Goal: Check status: Check status

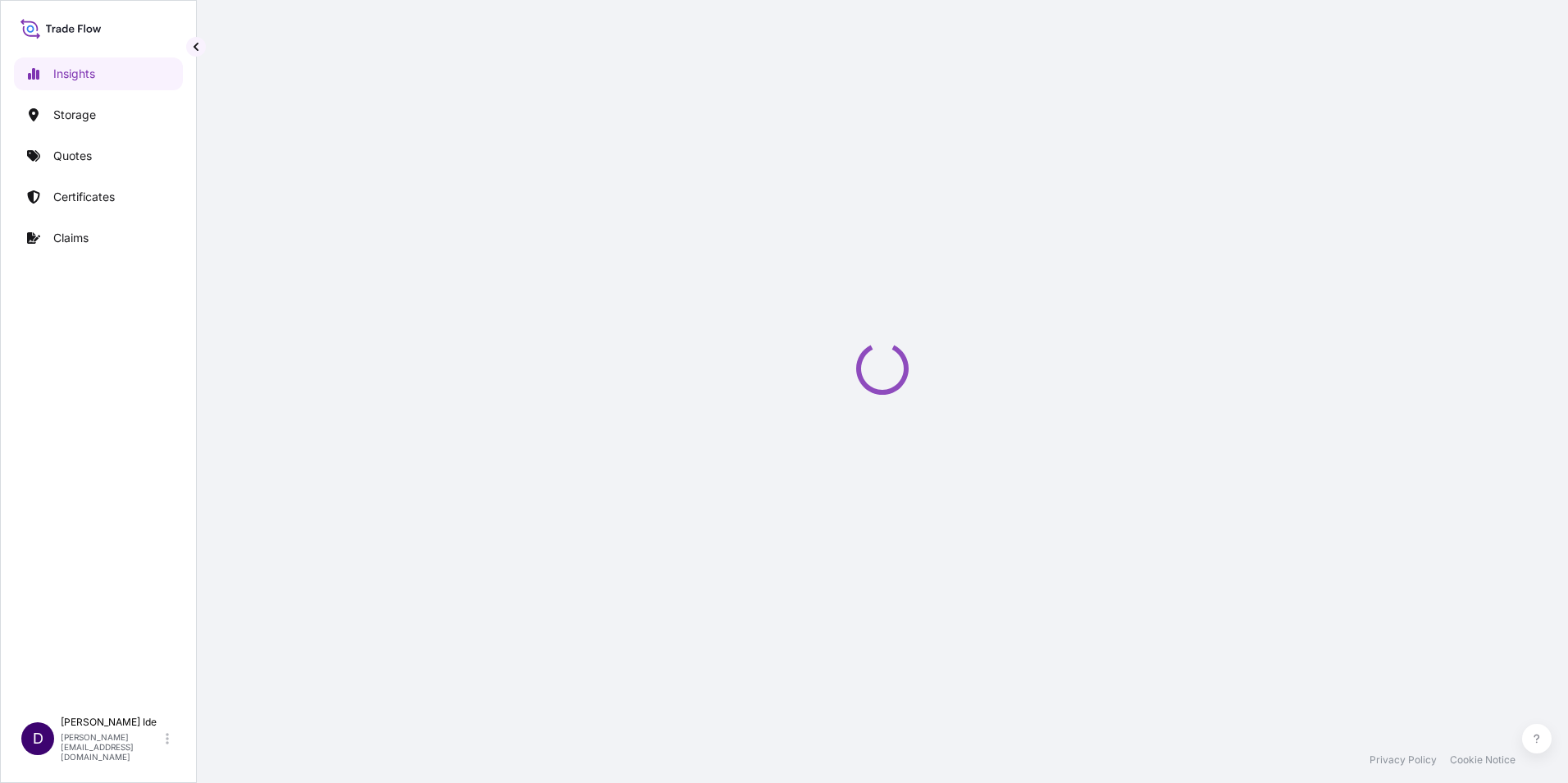
select select "2025"
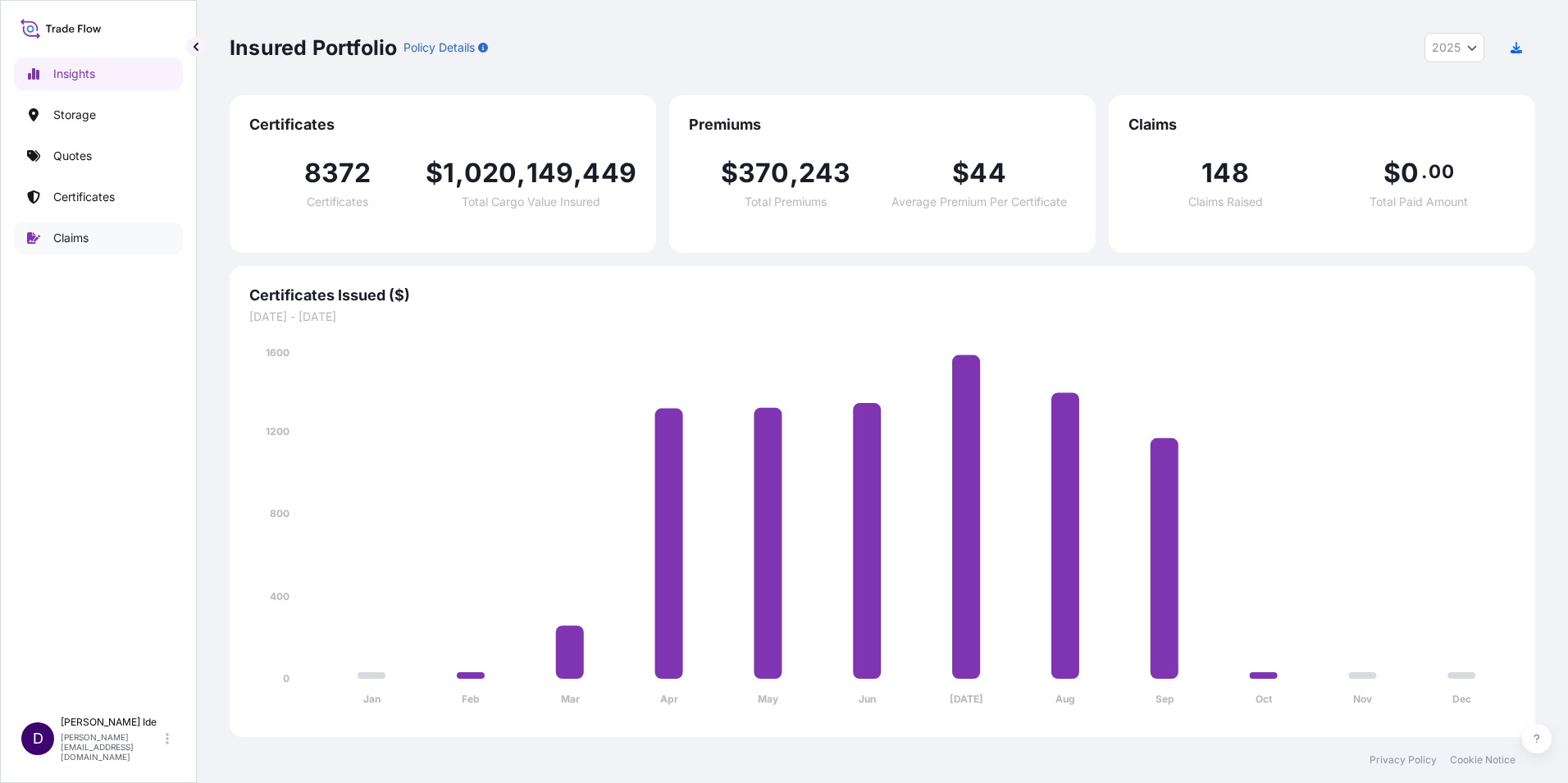
click at [77, 240] on p "Claims" at bounding box center [71, 238] width 36 height 17
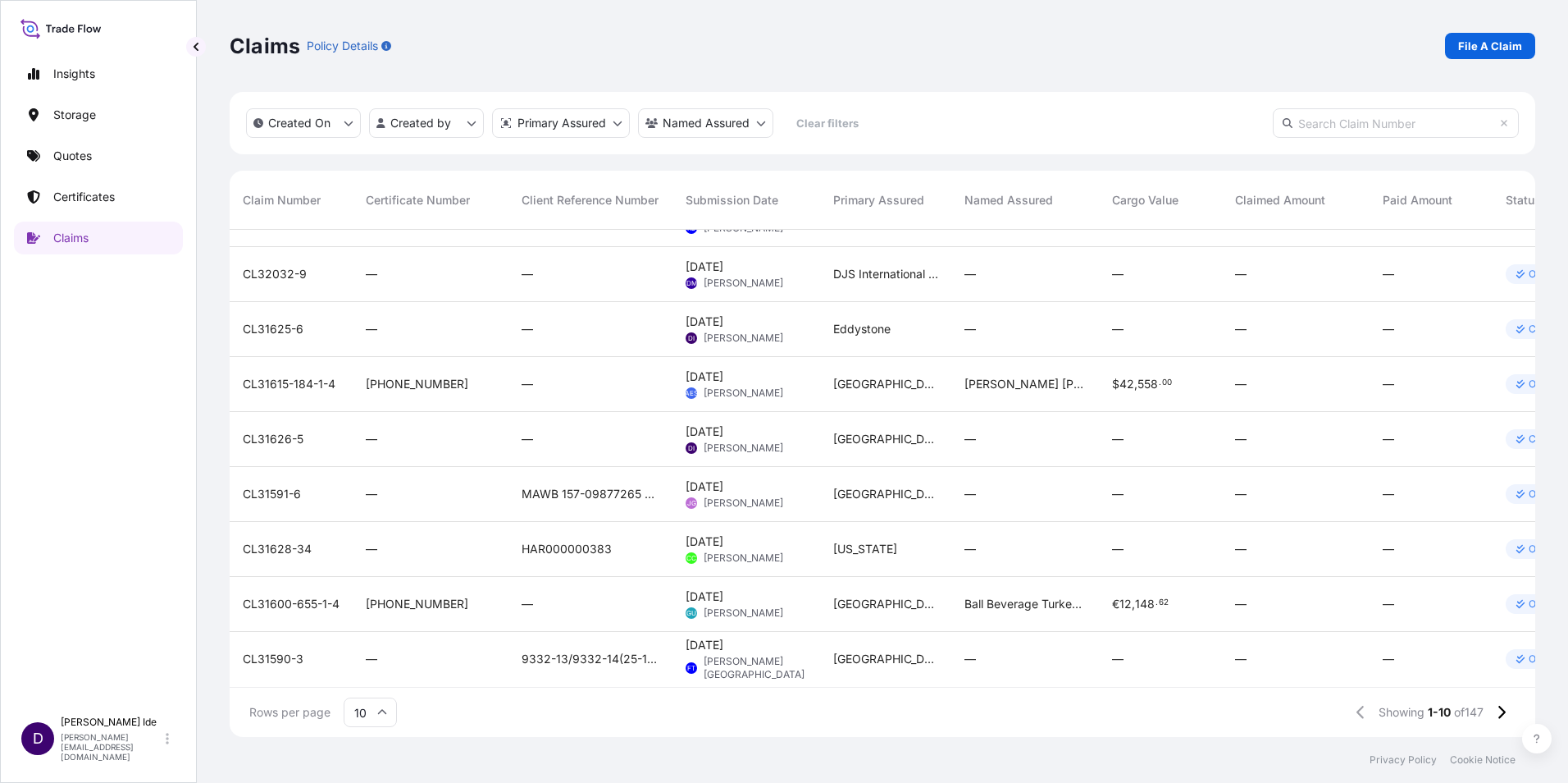
scroll to position [105, 0]
click at [273, 651] on span "CL31590-3" at bounding box center [273, 659] width 60 height 17
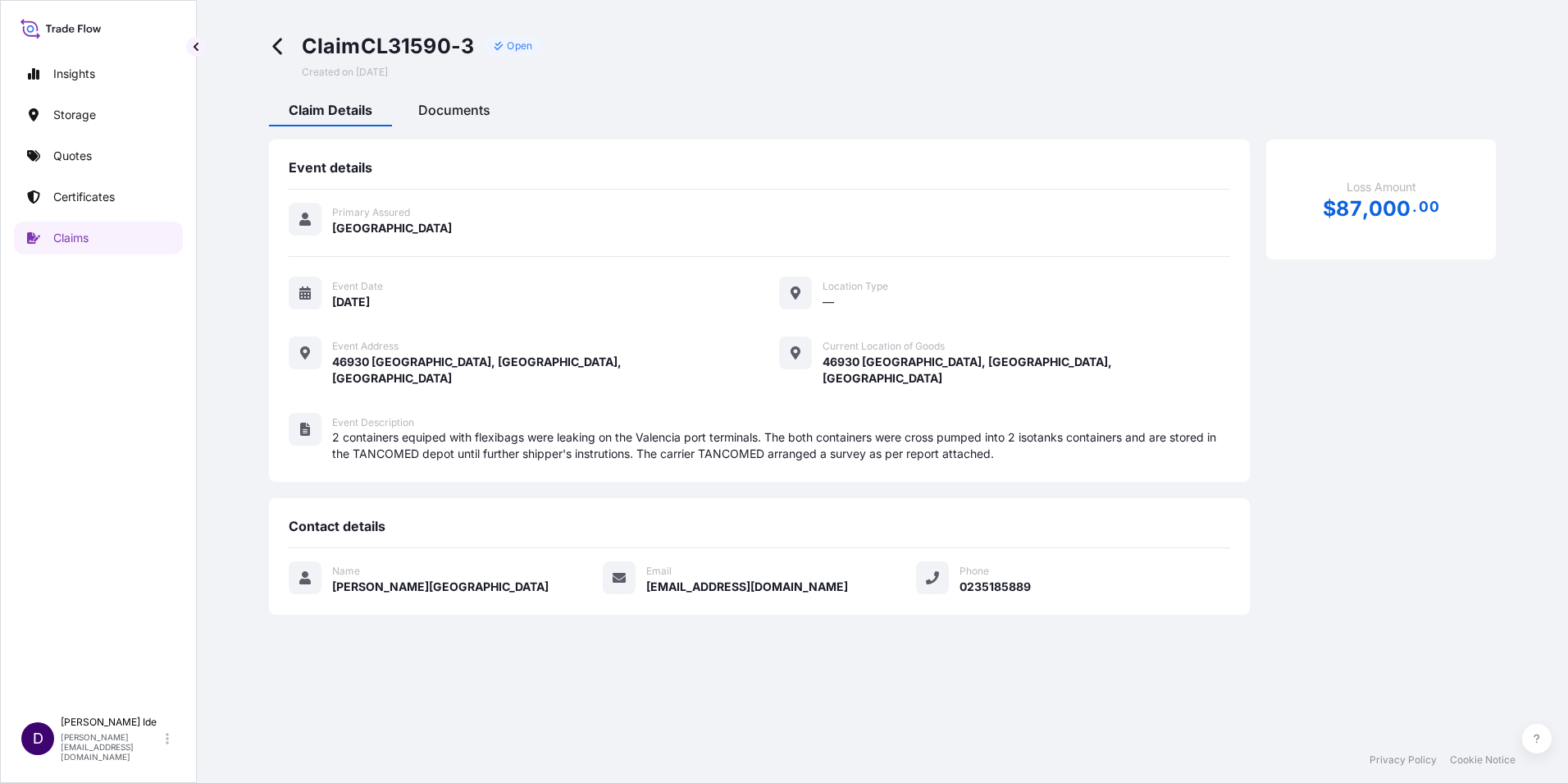
click at [462, 115] on span "Documents" at bounding box center [454, 110] width 72 height 17
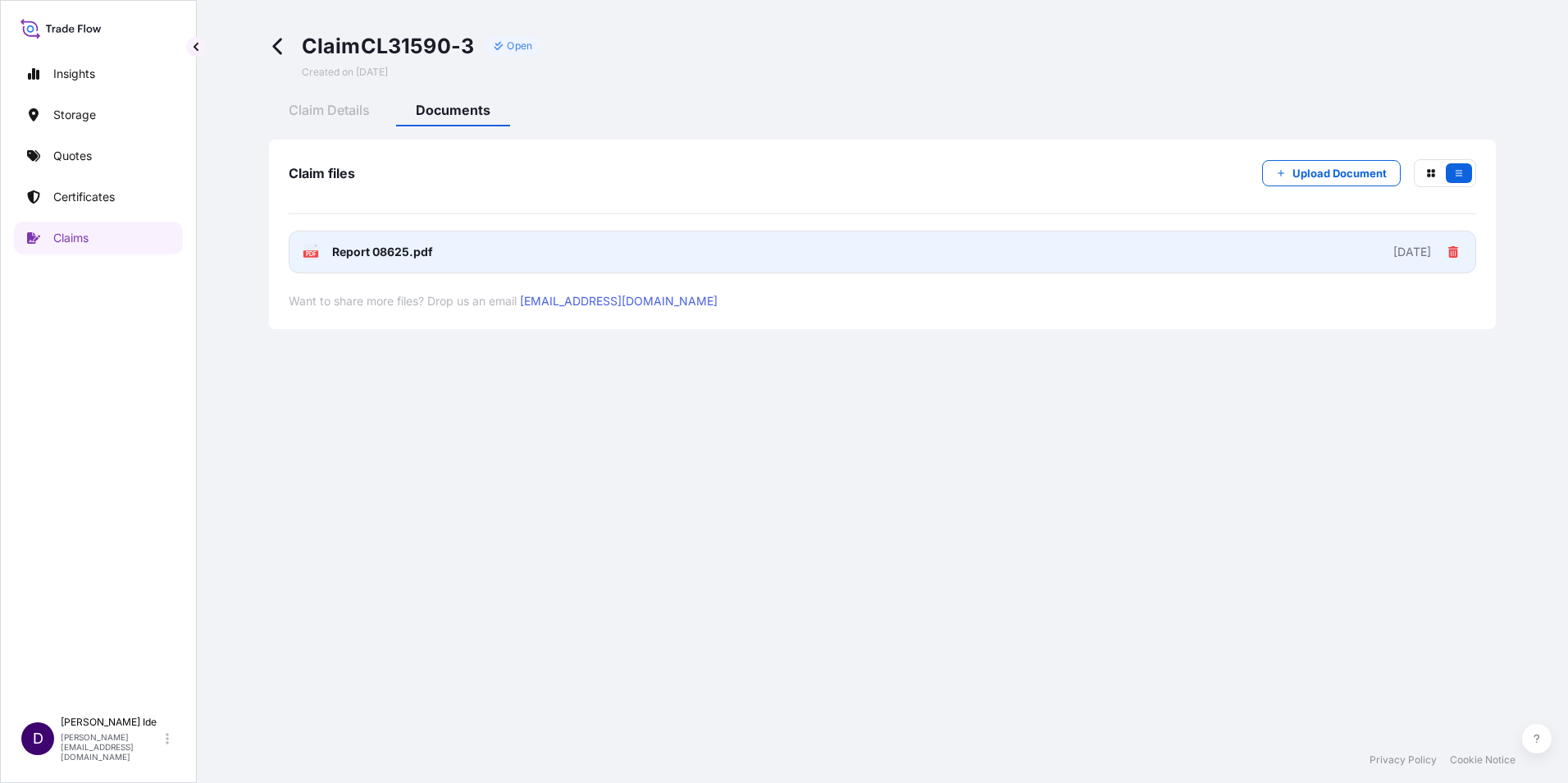
click at [365, 253] on span "Report 08625.pdf" at bounding box center [383, 252] width 101 height 17
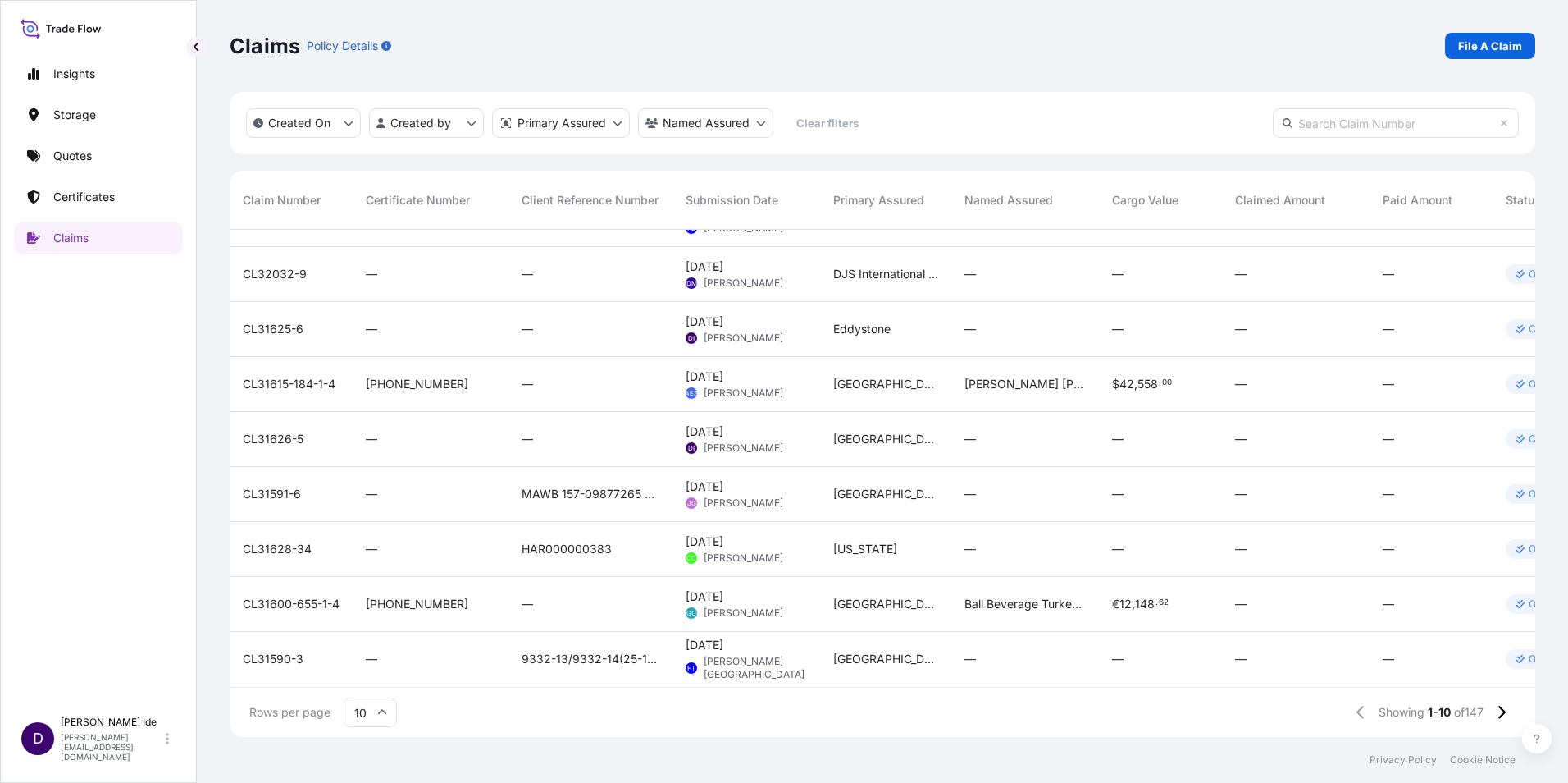
scroll to position [105, 0]
click at [376, 715] on input "10" at bounding box center [370, 713] width 54 height 30
click at [371, 634] on div "25" at bounding box center [370, 632] width 41 height 31
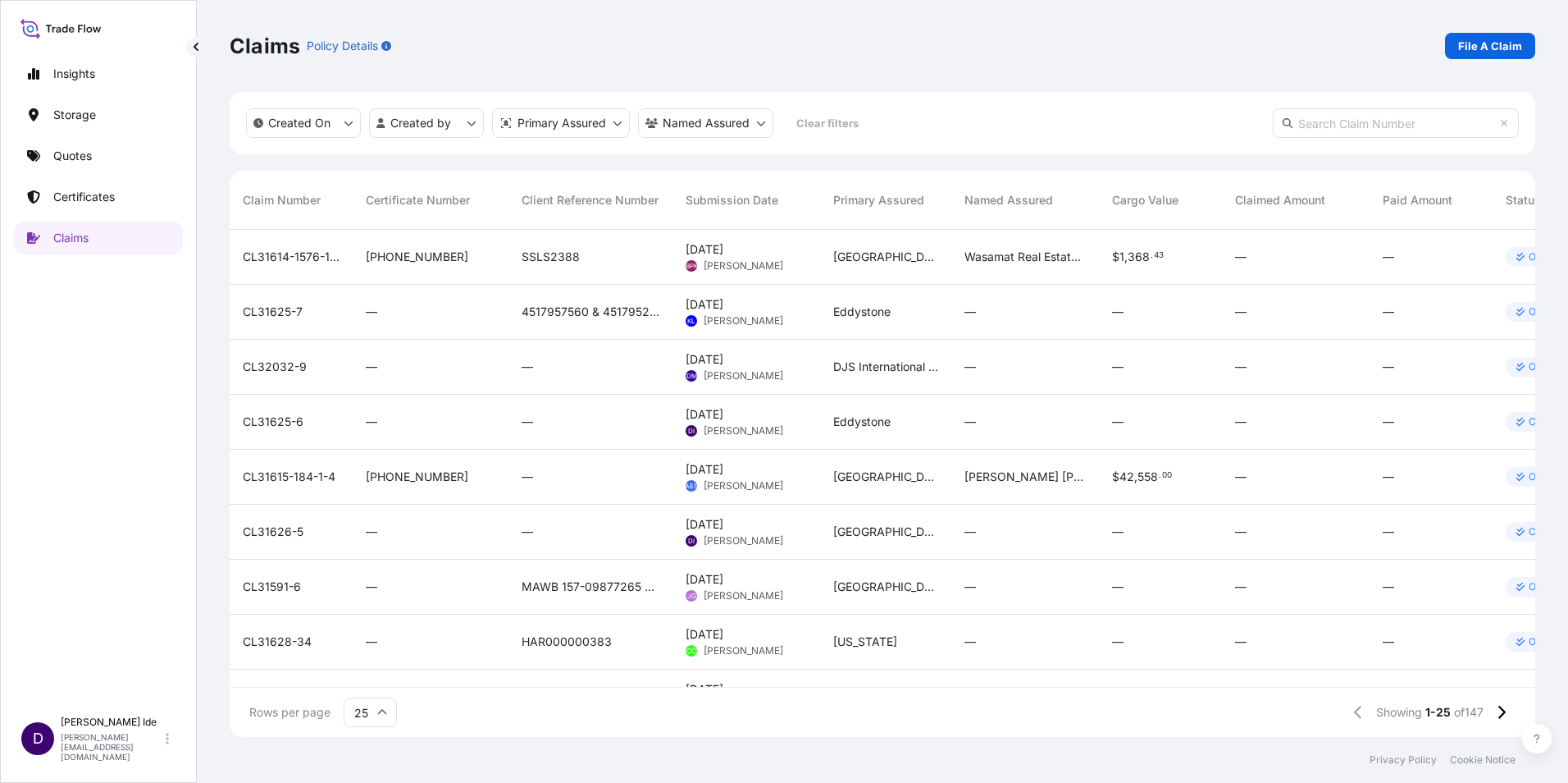
scroll to position [246, 0]
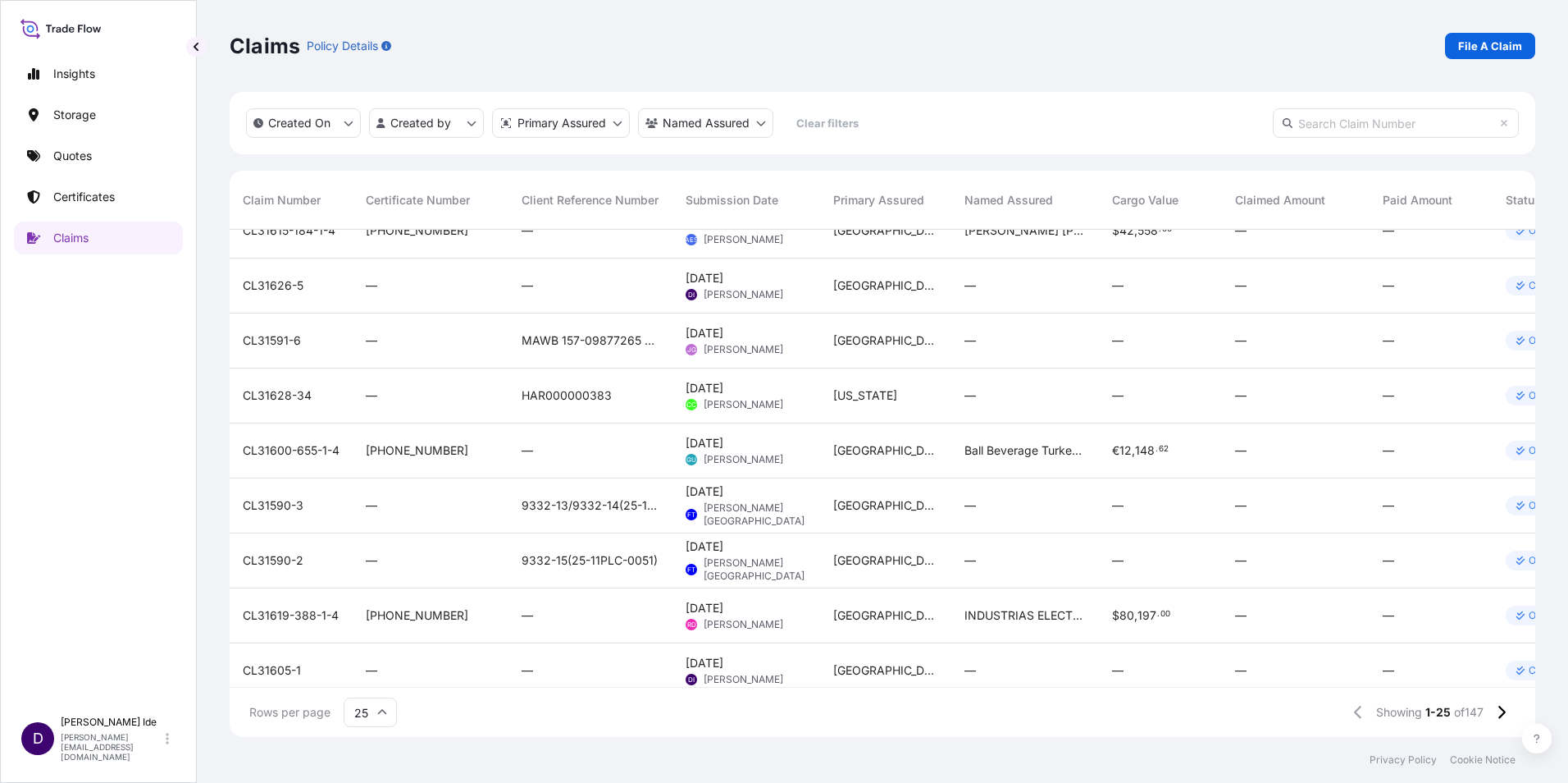
click at [268, 560] on span "CL31590-2" at bounding box center [273, 560] width 60 height 17
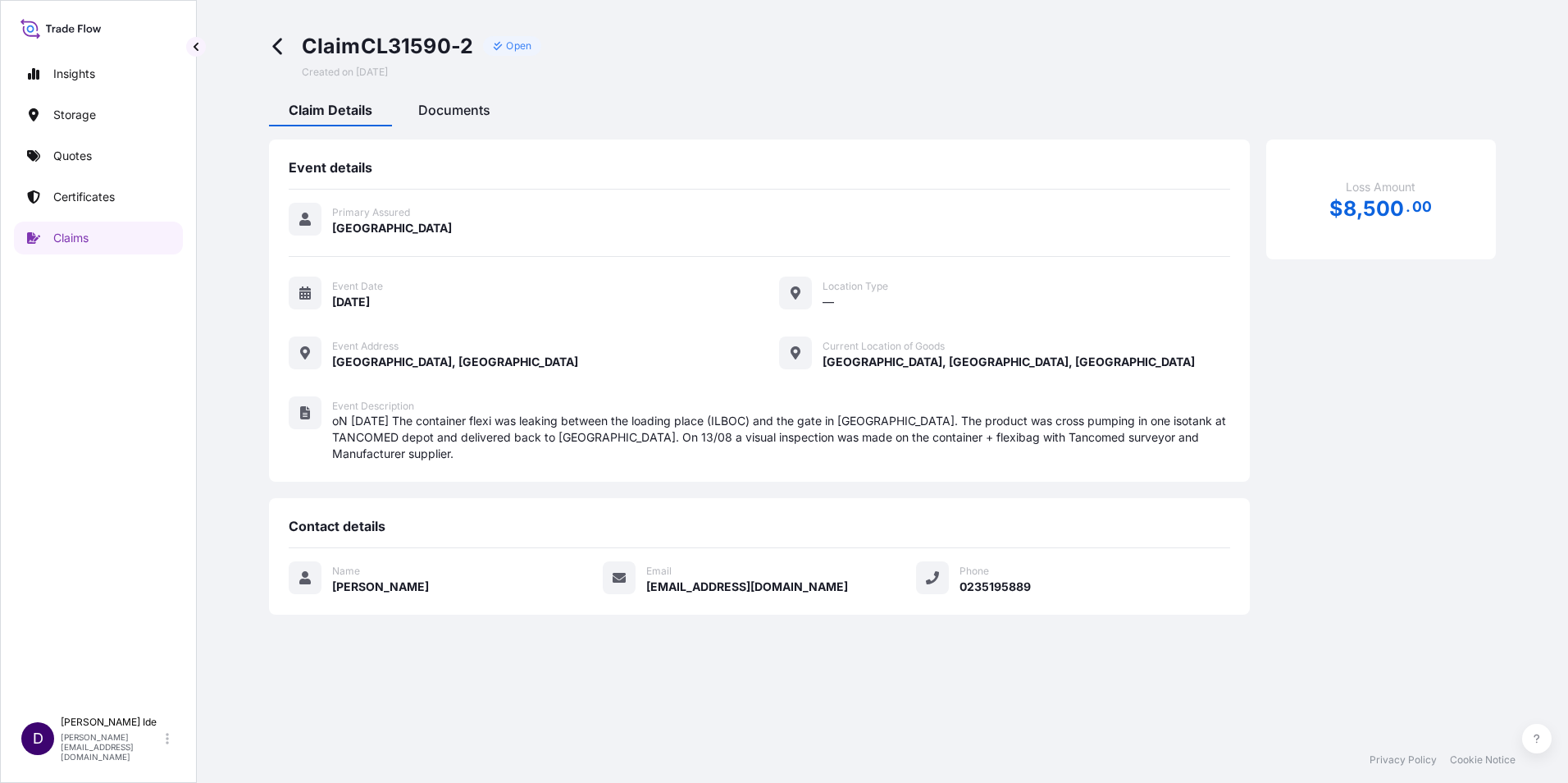
click at [452, 110] on span "Documents" at bounding box center [454, 110] width 72 height 17
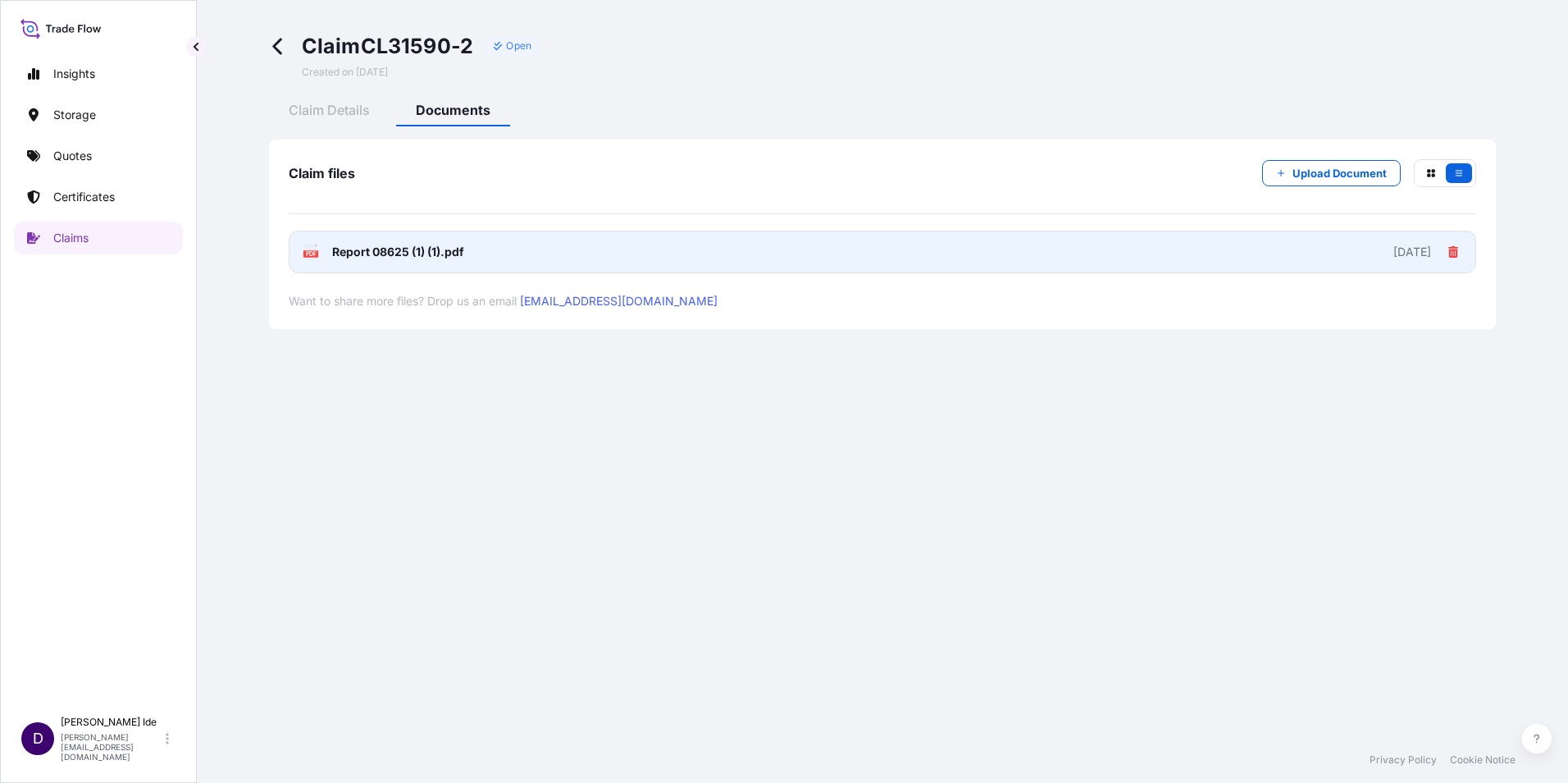
click at [350, 251] on span "Report 08625 (1) (1).pdf" at bounding box center [398, 252] width 132 height 17
